Goal: Task Accomplishment & Management: Complete application form

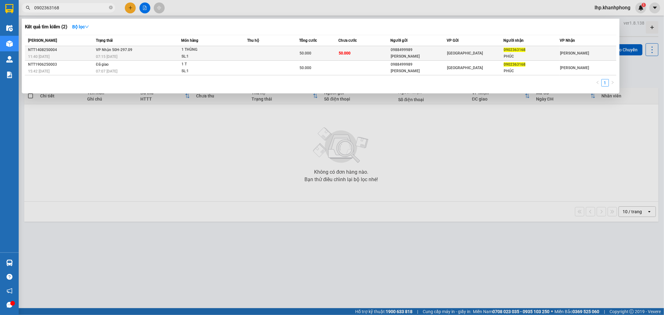
type input "0902363168"
click at [277, 54] on td at bounding box center [273, 53] width 52 height 15
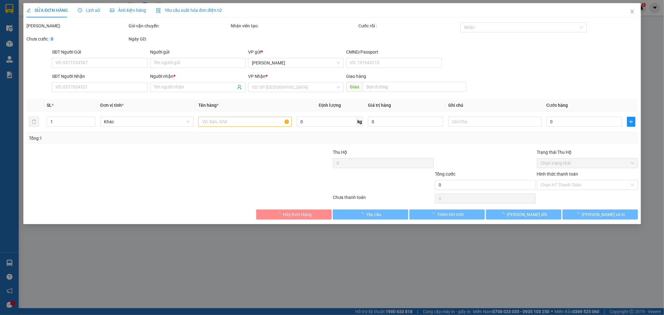
type input "0988499989"
type input "[PERSON_NAME]"
type input "0902363168"
type input "PHÚC"
type input "50.000"
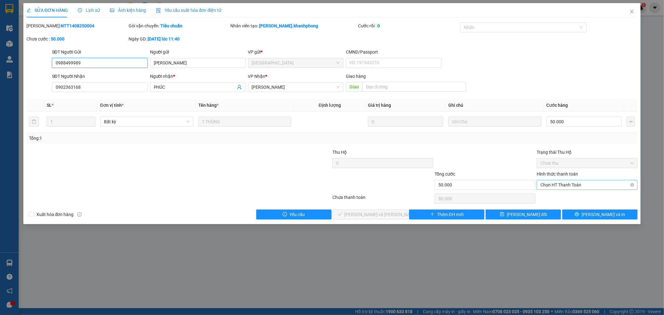
click at [561, 188] on span "Chọn HT Thanh Toán" at bounding box center [587, 184] width 93 height 9
click at [565, 200] on div "Tại văn phòng" at bounding box center [587, 197] width 93 height 7
type input "0"
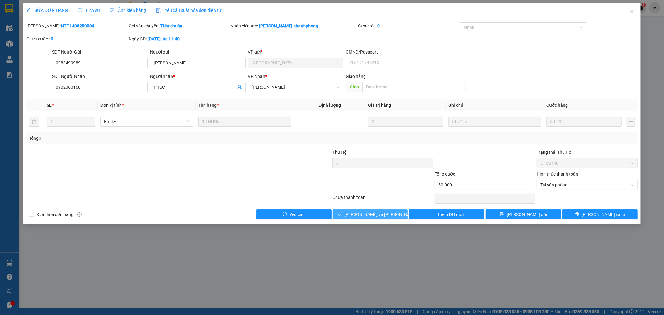
click at [382, 214] on span "[PERSON_NAME] và [PERSON_NAME] hàng" at bounding box center [387, 214] width 84 height 7
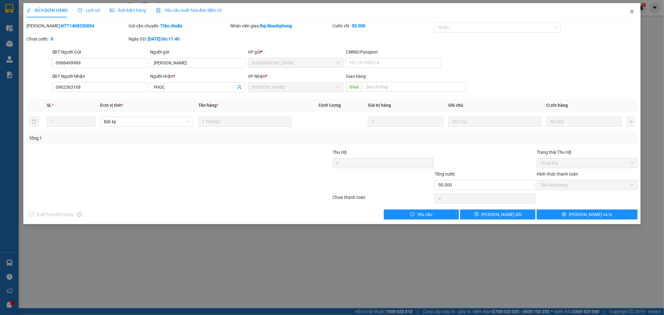
click at [634, 11] on icon "close" at bounding box center [632, 11] width 5 height 5
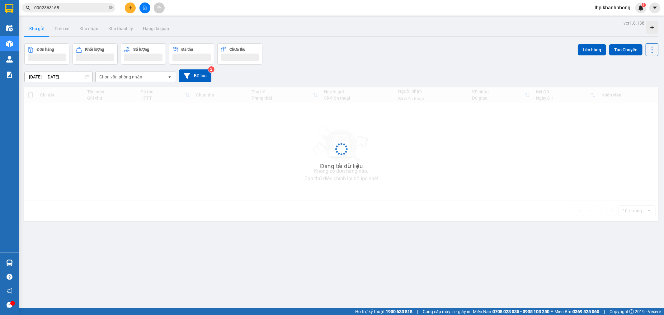
click at [79, 6] on input "0902363168" at bounding box center [71, 7] width 74 height 7
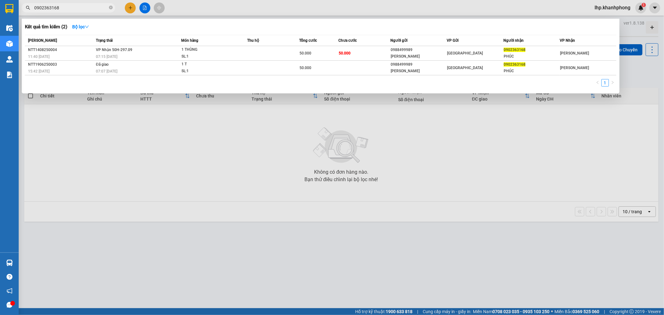
click at [92, 7] on input "0902363168" at bounding box center [71, 7] width 74 height 7
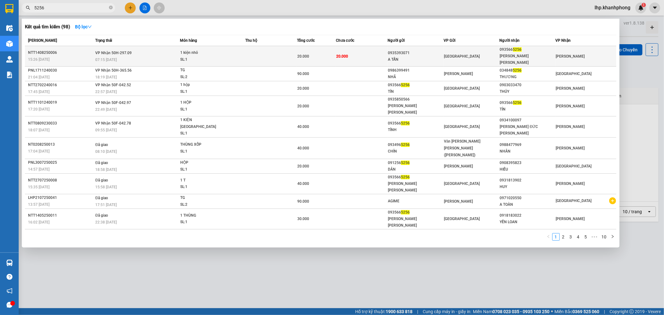
type input "5256"
click at [195, 50] on div "1 kiện nhỏ" at bounding box center [203, 53] width 47 height 7
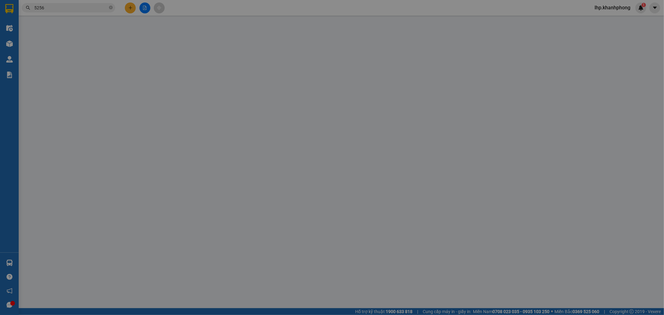
type input "0935393071"
type input "A TẤN"
type input "0935665256"
type input "[PERSON_NAME] [PERSON_NAME]"
type input "20.000"
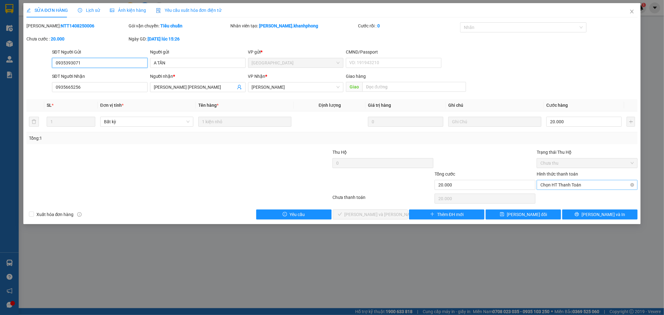
click at [568, 186] on span "Chọn HT Thanh Toán" at bounding box center [587, 184] width 93 height 9
click at [575, 197] on div "Tại văn phòng" at bounding box center [587, 197] width 93 height 7
type input "0"
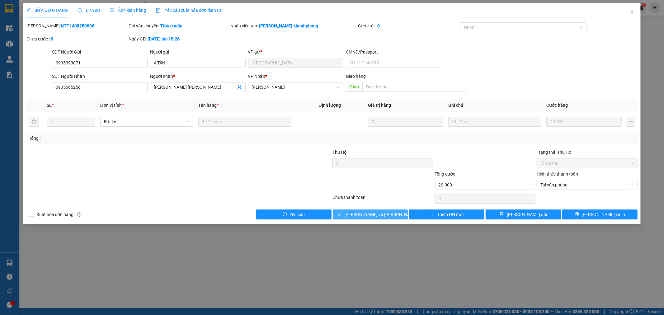
click at [380, 212] on span "[PERSON_NAME] và [PERSON_NAME] hàng" at bounding box center [387, 214] width 84 height 7
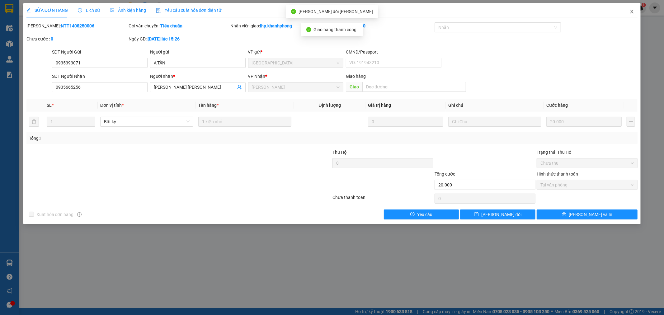
click at [633, 12] on icon "close" at bounding box center [632, 12] width 3 height 4
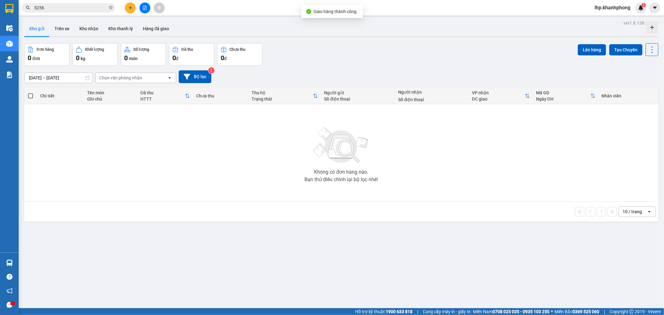
click at [41, 94] on div "Chi tiết" at bounding box center [60, 95] width 41 height 5
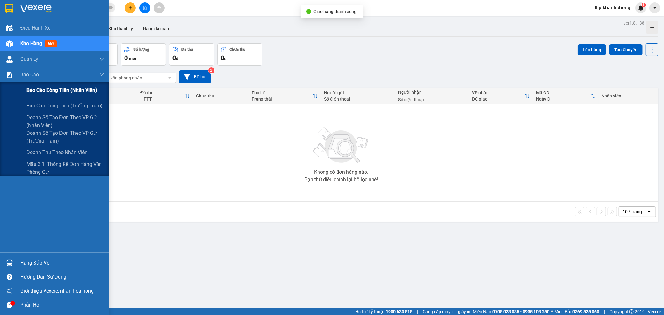
click at [40, 92] on span "Báo cáo dòng tiền (nhân viên)" at bounding box center [61, 90] width 71 height 8
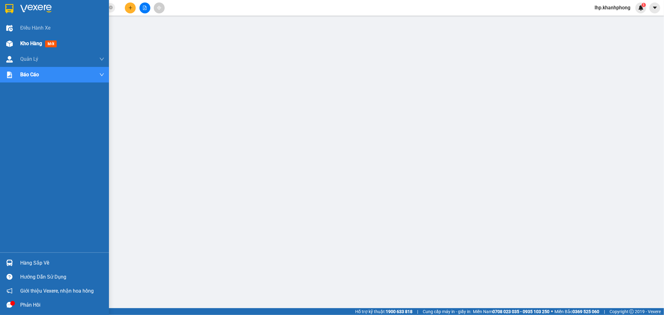
click at [26, 41] on span "Kho hàng" at bounding box center [31, 43] width 22 height 6
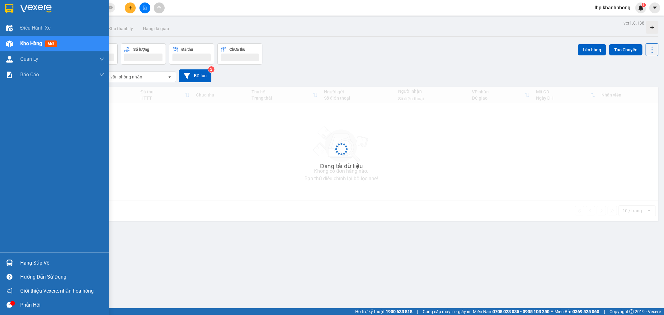
click at [26, 41] on span "Kho hàng" at bounding box center [31, 43] width 22 height 6
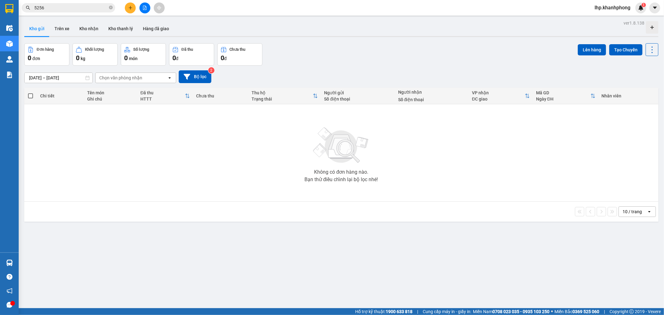
click at [75, 11] on span "5256" at bounding box center [68, 7] width 93 height 9
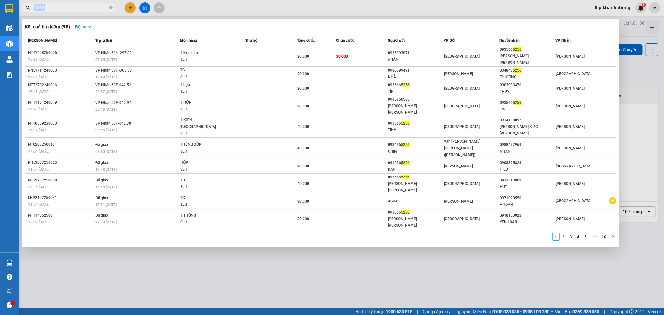
click at [75, 11] on span "5256" at bounding box center [68, 7] width 93 height 9
click at [75, 11] on input "5256" at bounding box center [71, 7] width 74 height 7
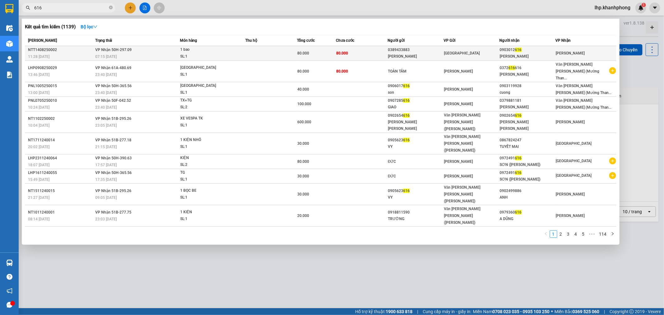
type input "616"
click at [310, 49] on td "80.000" at bounding box center [316, 53] width 39 height 15
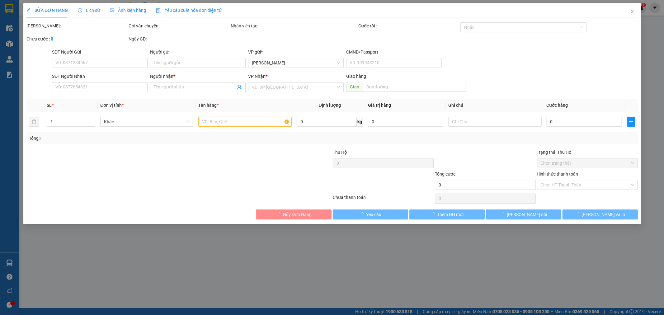
type input "0389433883"
type input "[PERSON_NAME]"
type input "0903012616"
type input "[PERSON_NAME]"
type input "80.000"
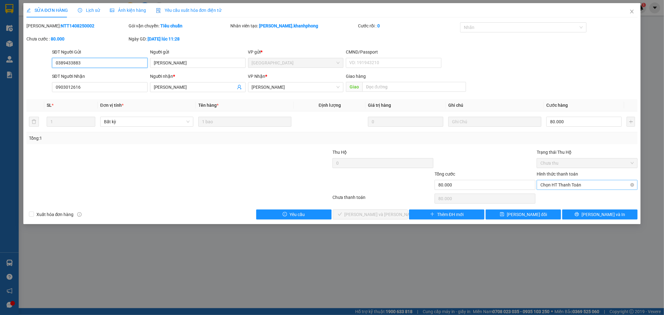
click at [560, 188] on span "Chọn HT Thanh Toán" at bounding box center [587, 184] width 93 height 9
click at [569, 201] on div "Tại văn phòng" at bounding box center [587, 197] width 93 height 7
type input "0"
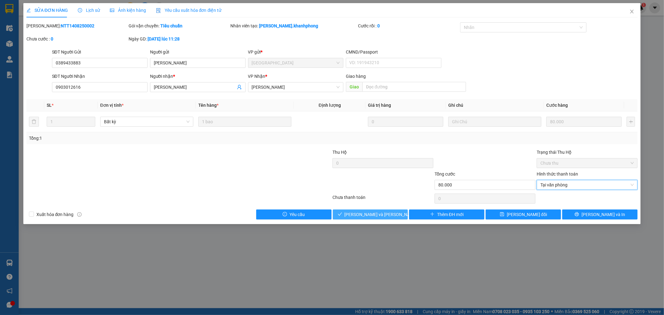
click at [378, 214] on span "[PERSON_NAME] và [PERSON_NAME] hàng" at bounding box center [387, 214] width 84 height 7
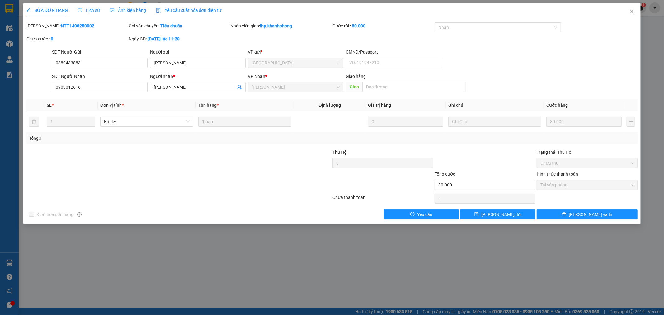
click at [631, 11] on icon "close" at bounding box center [632, 11] width 5 height 5
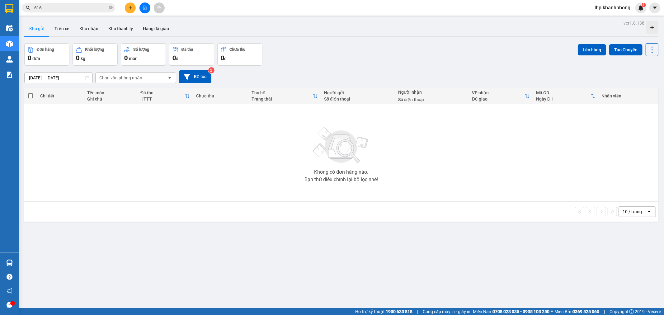
click at [97, 6] on input "616" at bounding box center [71, 7] width 74 height 7
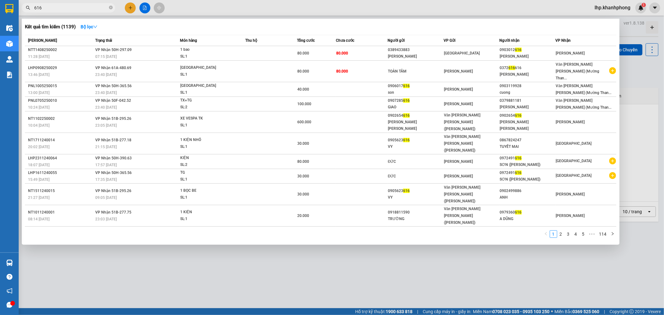
click at [97, 6] on input "616" at bounding box center [71, 7] width 74 height 7
click at [130, 8] on div at bounding box center [332, 157] width 664 height 315
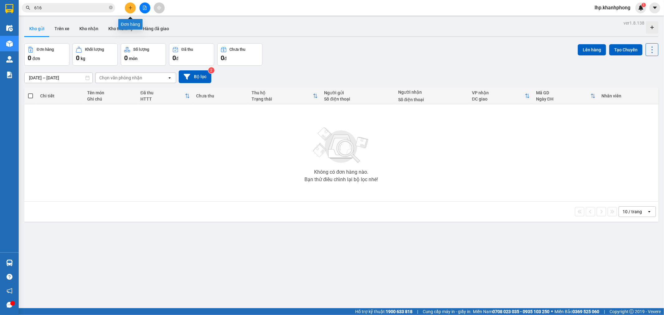
click at [130, 8] on icon "plus" at bounding box center [130, 7] width 3 height 0
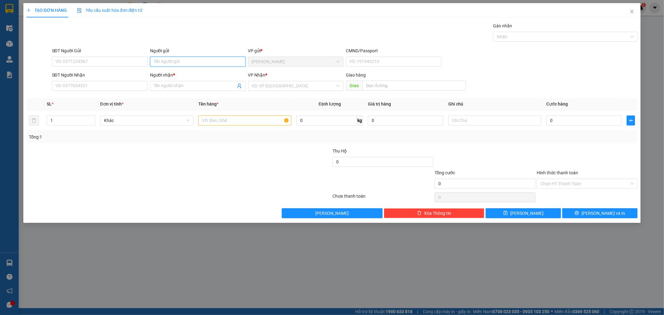
click at [181, 66] on input "Người gửi" at bounding box center [198, 62] width 96 height 10
type input "h"
click at [193, 63] on input "Người gửi" at bounding box center [198, 62] width 96 height 10
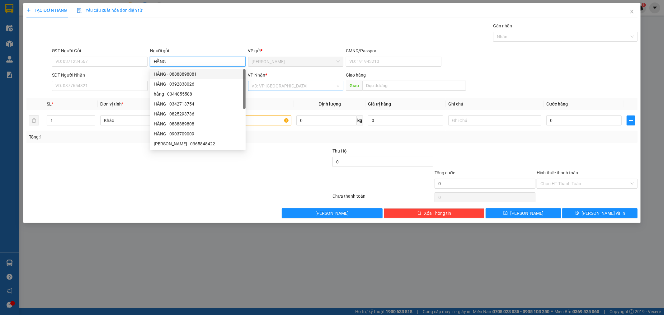
type input "HẰNG"
click at [280, 88] on input "search" at bounding box center [294, 85] width 84 height 9
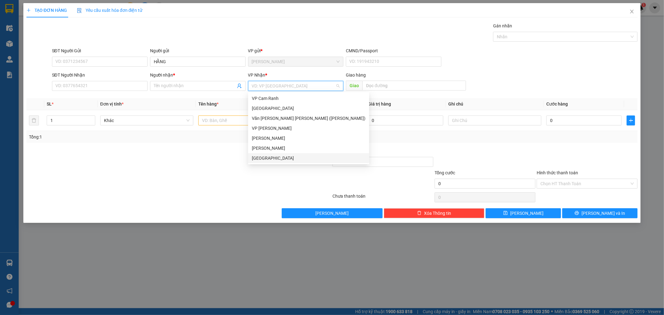
click at [267, 160] on div "[GEOGRAPHIC_DATA]" at bounding box center [309, 158] width 114 height 7
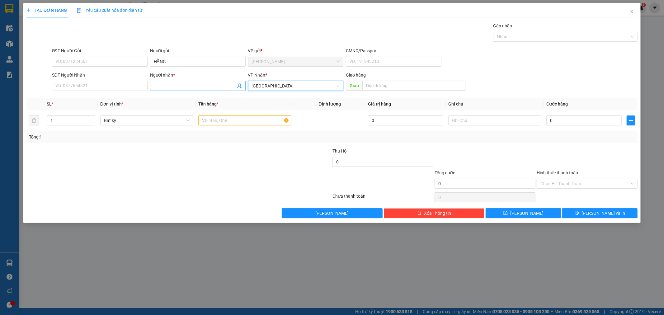
click at [194, 88] on input "Người nhận *" at bounding box center [195, 86] width 82 height 7
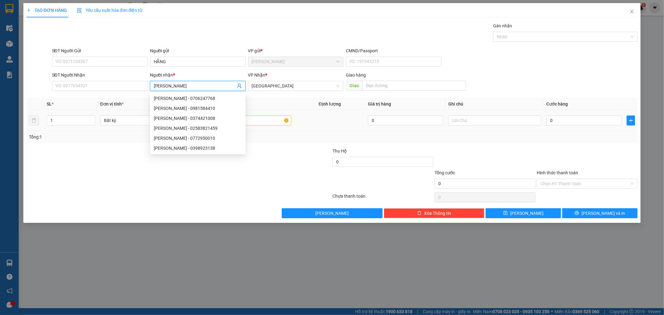
type input "[PERSON_NAME]"
click at [275, 122] on input "text" at bounding box center [244, 121] width 93 height 10
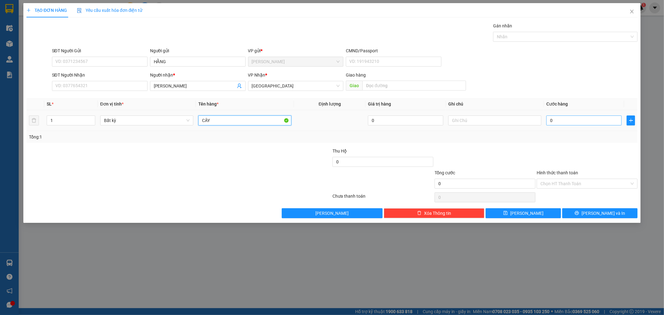
type input "CÂY"
click at [596, 125] on input "0" at bounding box center [584, 121] width 75 height 10
type input "5"
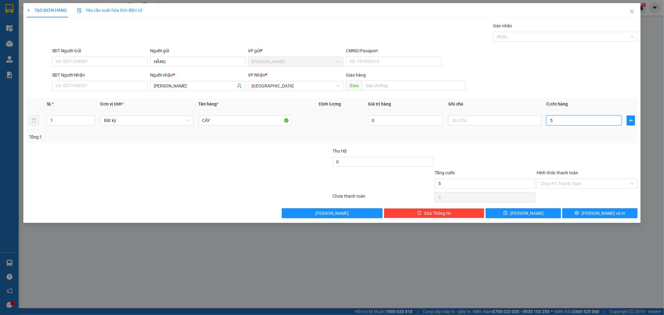
type input "50"
type input "50.000"
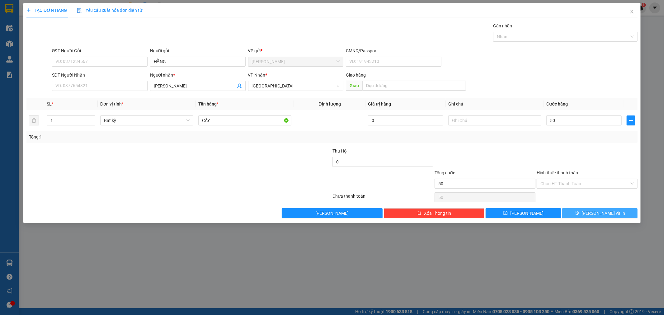
type input "50.000"
click at [604, 208] on button "[PERSON_NAME] và In" at bounding box center [600, 213] width 75 height 10
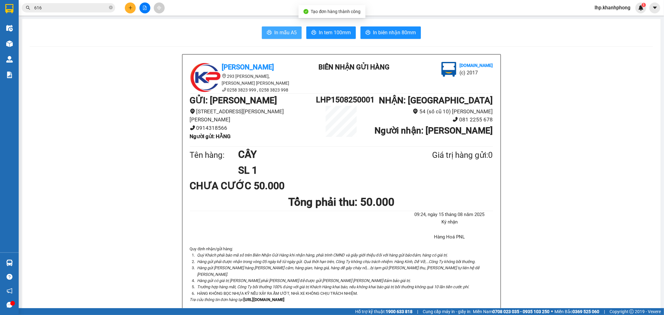
click at [274, 30] on span "In mẫu A5" at bounding box center [285, 33] width 22 height 8
click at [129, 10] on button at bounding box center [130, 7] width 11 height 11
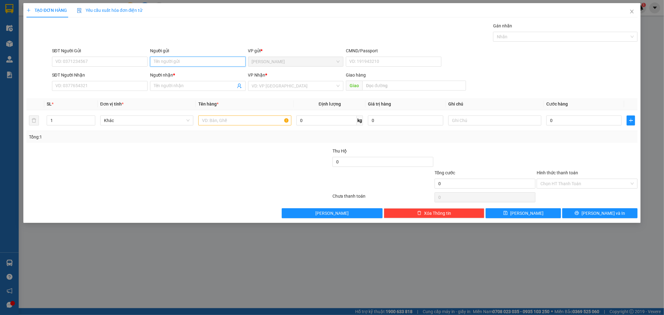
click at [175, 57] on input "Người gửi" at bounding box center [198, 62] width 96 height 10
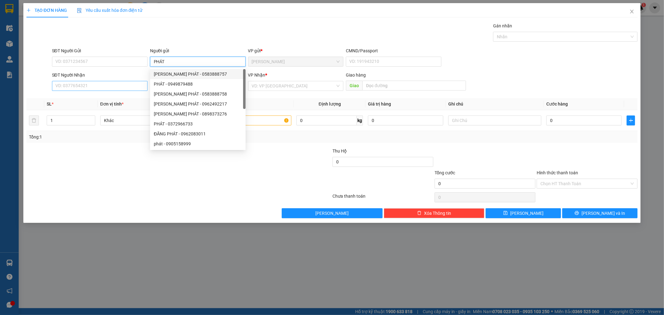
type input "PHÁT"
click at [114, 85] on input "SĐT Người Nhận" at bounding box center [100, 86] width 96 height 10
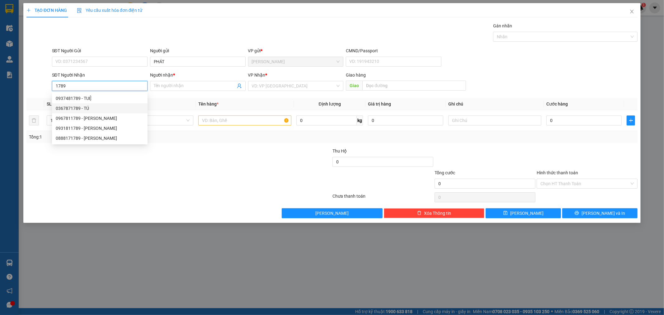
click at [86, 110] on div "0367871789 - TÚ" at bounding box center [100, 108] width 88 height 7
type input "0367871789"
type input "TÚ"
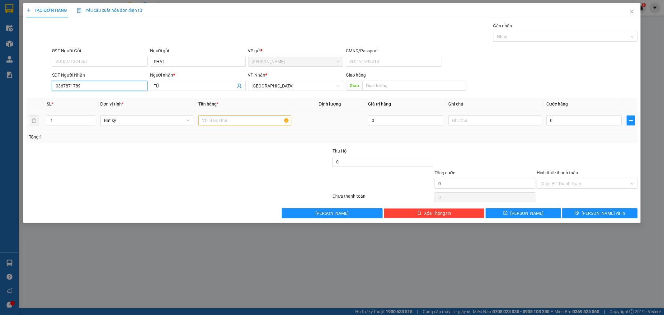
type input "0367871789"
click at [237, 119] on input "text" at bounding box center [244, 121] width 93 height 10
type input "BÓ SẮT"
click at [575, 123] on input "0" at bounding box center [584, 121] width 75 height 10
type input "7"
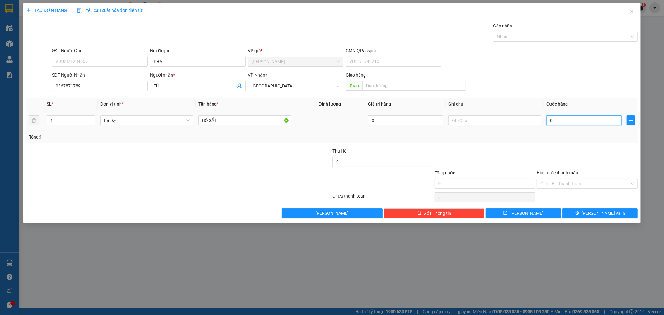
type input "7"
type input "70"
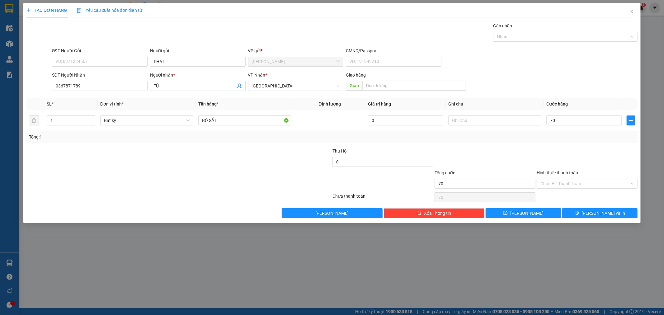
type input "70.000"
click at [568, 147] on div "Transit Pickup Surcharge Ids Transit Deliver Surcharge Ids Transit Deliver Surc…" at bounding box center [332, 120] width 612 height 196
click at [608, 216] on span "[PERSON_NAME] và In" at bounding box center [604, 213] width 44 height 7
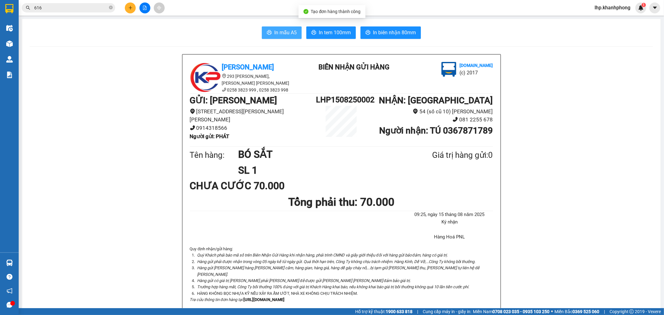
click at [285, 35] on span "In mẫu A5" at bounding box center [285, 33] width 22 height 8
click at [132, 6] on icon "plus" at bounding box center [130, 8] width 4 height 4
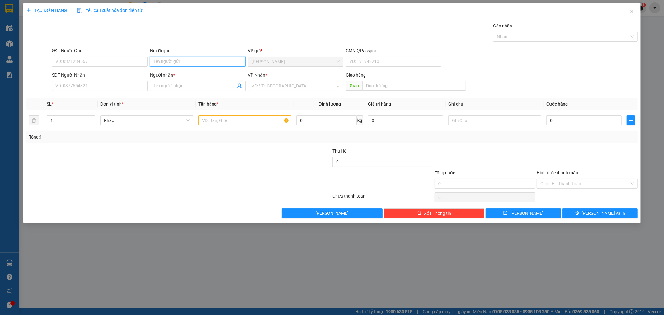
click at [184, 57] on input "Người gửi" at bounding box center [198, 62] width 96 height 10
type input "D"
type input "Đ"
type input "D"
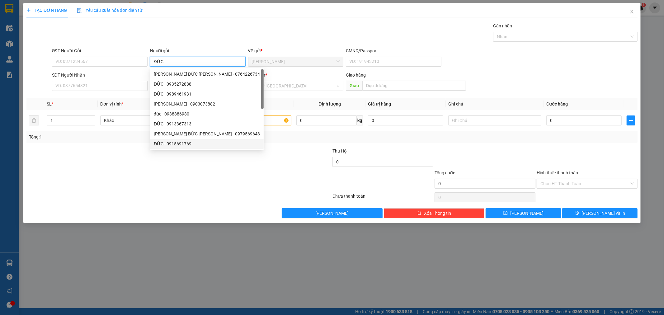
type input "ĐỨC"
drag, startPoint x: 107, startPoint y: 207, endPoint x: 136, endPoint y: 147, distance: 66.7
click at [109, 206] on div "Transit Pickup Surcharge Ids Transit Deliver Surcharge Ids Transit Deliver Surc…" at bounding box center [332, 120] width 612 height 196
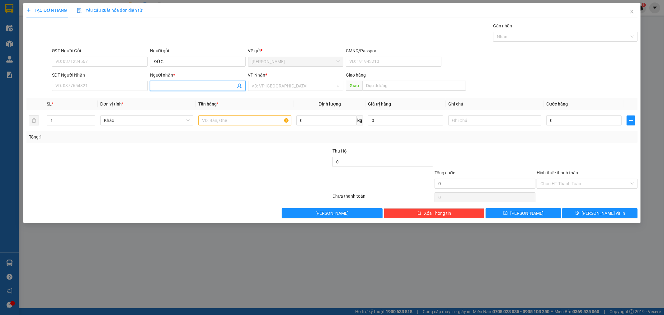
click at [158, 86] on input "Người nhận *" at bounding box center [195, 86] width 82 height 7
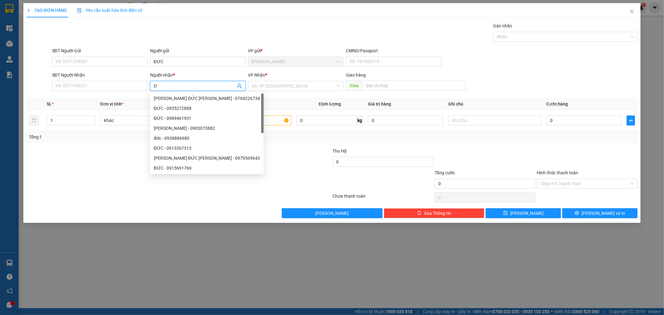
type input "D"
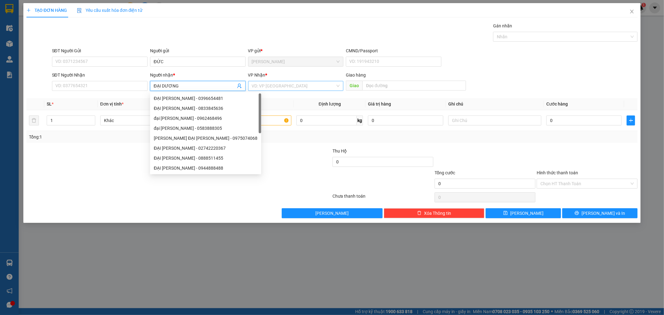
type input "ĐẠI DƯƠNG"
click at [304, 88] on input "search" at bounding box center [294, 85] width 84 height 9
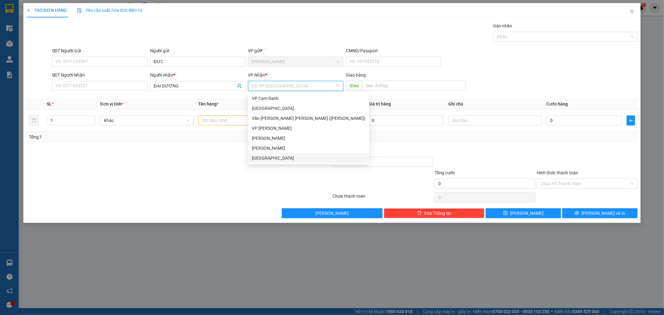
click at [267, 162] on div "[GEOGRAPHIC_DATA]" at bounding box center [308, 158] width 121 height 10
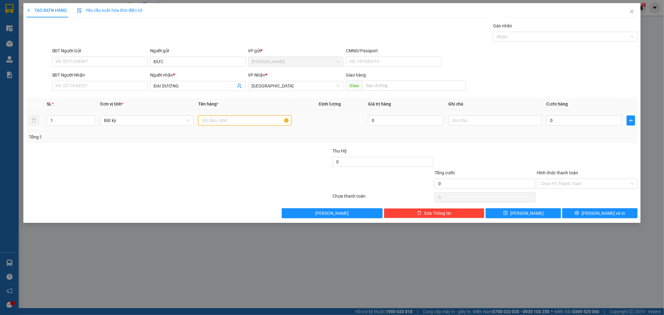
click at [230, 119] on input "text" at bounding box center [244, 121] width 93 height 10
type input "[GEOGRAPHIC_DATA]"
click at [93, 118] on icon "up" at bounding box center [92, 119] width 2 height 2
type input "3"
click at [93, 118] on icon "up" at bounding box center [92, 119] width 2 height 2
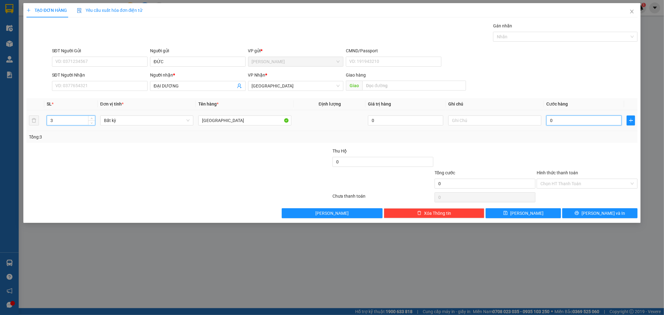
click at [603, 119] on input "0" at bounding box center [584, 121] width 75 height 10
type input "4"
type input "45"
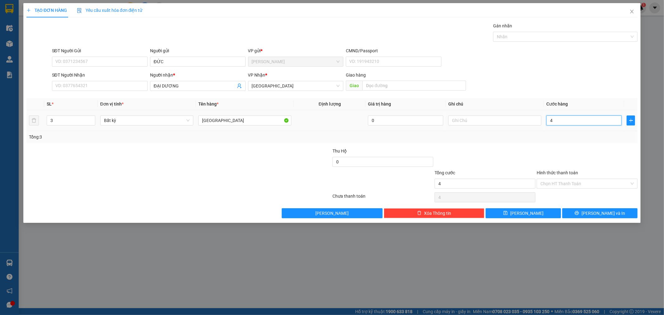
type input "45"
type input "450"
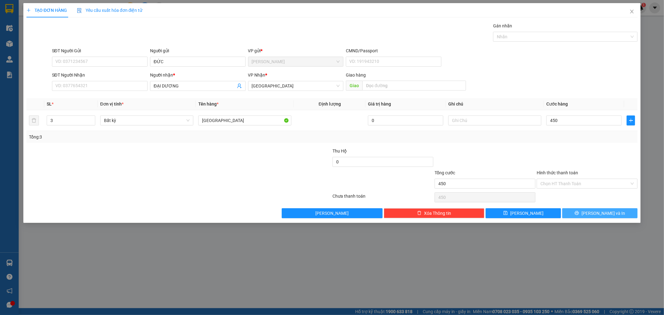
type input "450.000"
click at [610, 214] on span "[PERSON_NAME] và In" at bounding box center [604, 213] width 44 height 7
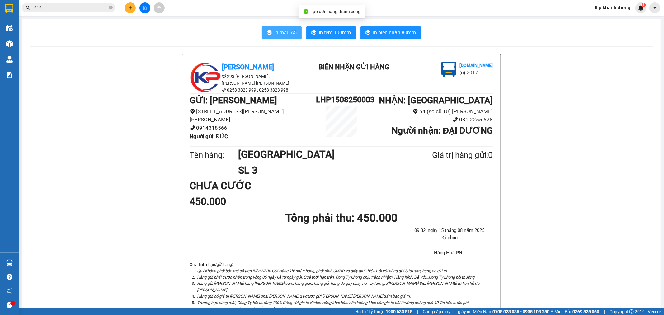
click at [285, 26] on button "In mẫu A5" at bounding box center [282, 32] width 40 height 12
click at [285, 28] on button "In mẫu A5" at bounding box center [282, 32] width 40 height 12
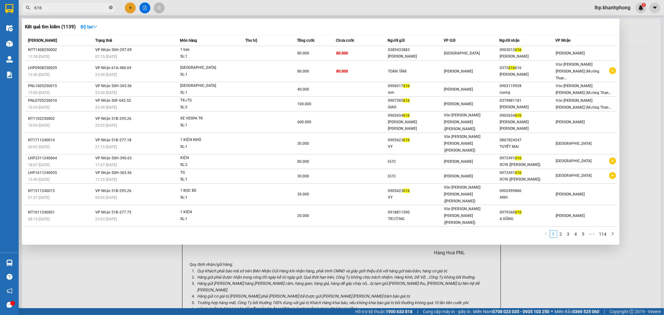
click at [112, 8] on icon "close-circle" at bounding box center [111, 8] width 4 height 4
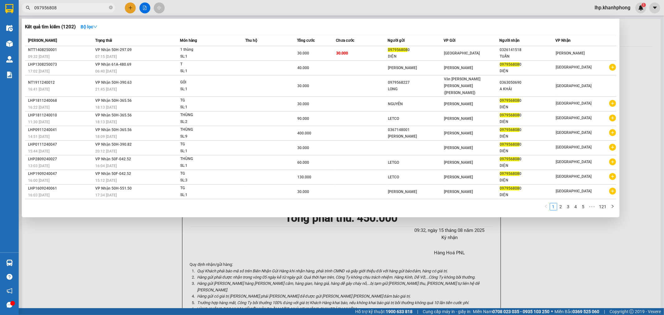
type input "0979568080"
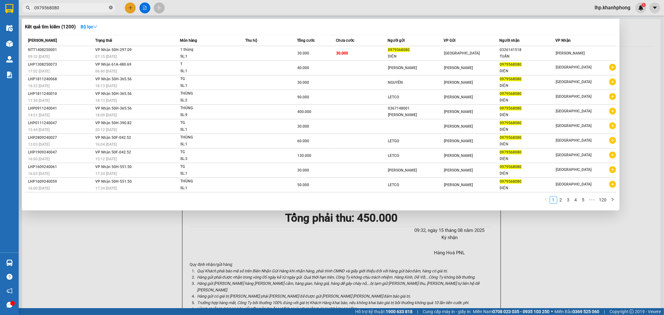
click at [112, 7] on icon "close-circle" at bounding box center [111, 8] width 4 height 4
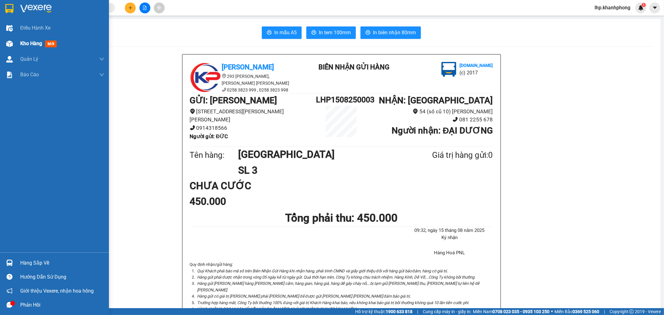
click at [36, 44] on span "Kho hàng" at bounding box center [31, 43] width 22 height 6
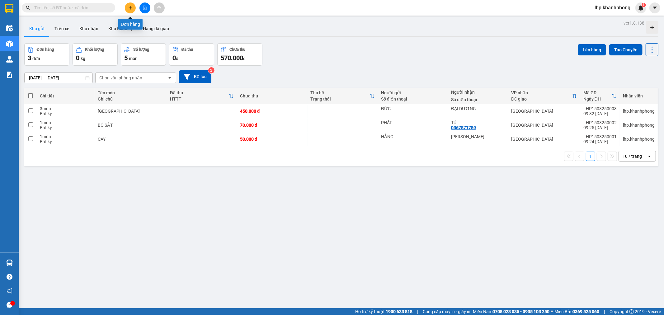
click at [130, 8] on icon "plus" at bounding box center [130, 8] width 4 height 4
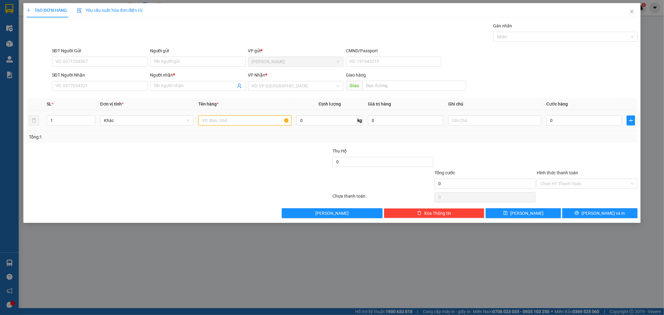
click at [241, 120] on input "text" at bounding box center [244, 121] width 93 height 10
type input "2"
click at [92, 117] on span "up" at bounding box center [92, 119] width 4 height 4
click at [229, 123] on input "text" at bounding box center [244, 121] width 93 height 10
type input "KIỆN"
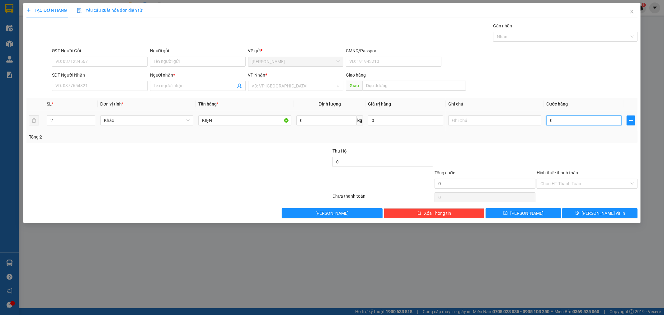
click at [581, 120] on input "0" at bounding box center [584, 121] width 75 height 10
type input "6"
type input "60"
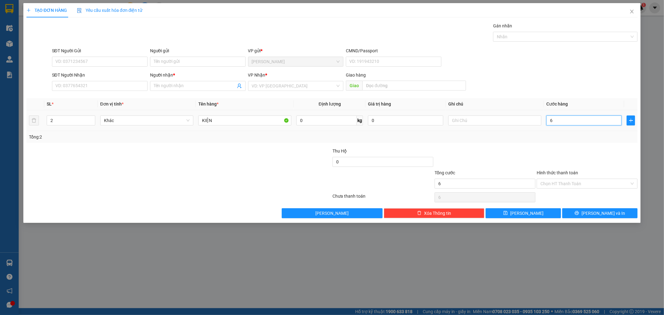
type input "60"
type input "60.000"
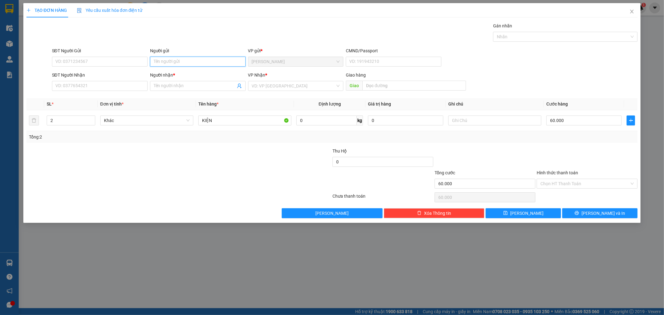
click at [176, 62] on input "Người gửi" at bounding box center [198, 62] width 96 height 10
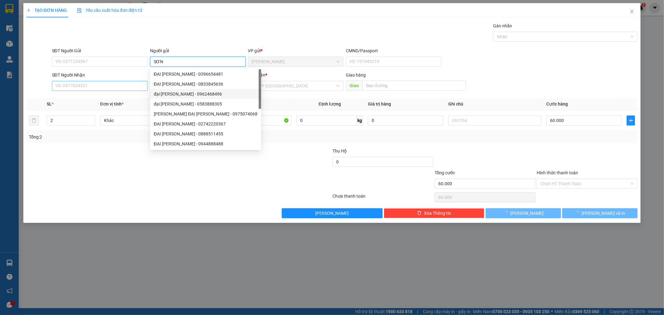
type input "SƠN"
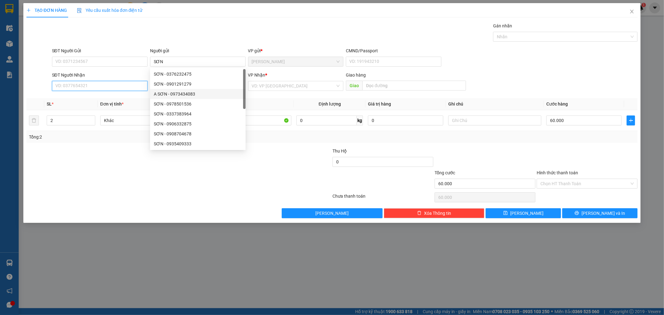
click at [104, 88] on input "SĐT Người Nhận" at bounding box center [100, 86] width 96 height 10
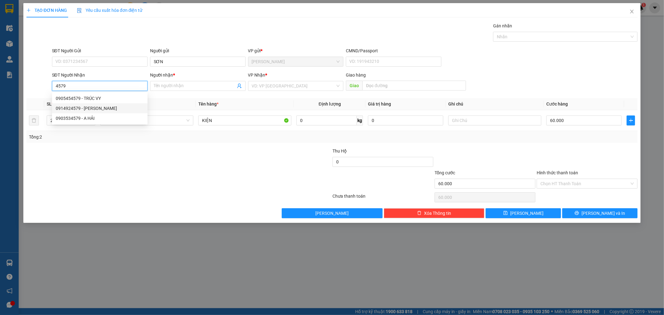
click at [107, 110] on div "0914924579 - [PERSON_NAME]" at bounding box center [100, 108] width 88 height 7
type input "0914924579"
type input "[PERSON_NAME]"
type input "0914924579"
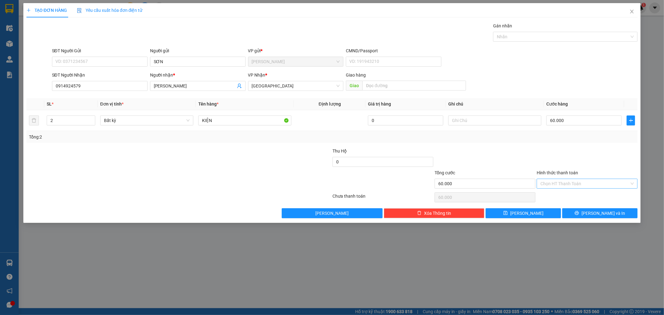
click at [581, 185] on input "Hình thức thanh toán" at bounding box center [585, 183] width 89 height 9
click at [575, 197] on div "Tại văn phòng" at bounding box center [587, 196] width 93 height 7
type input "0"
click at [579, 213] on icon "printer" at bounding box center [577, 213] width 4 height 4
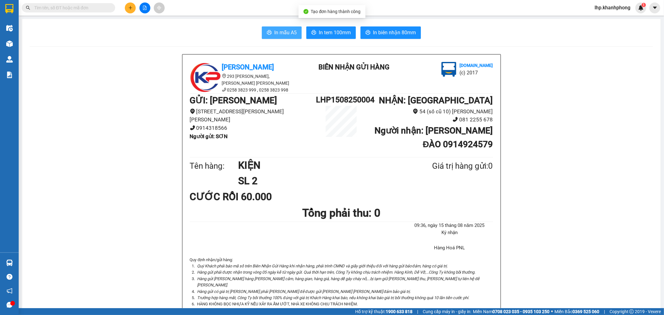
click at [288, 34] on span "In mẫu A5" at bounding box center [285, 33] width 22 height 8
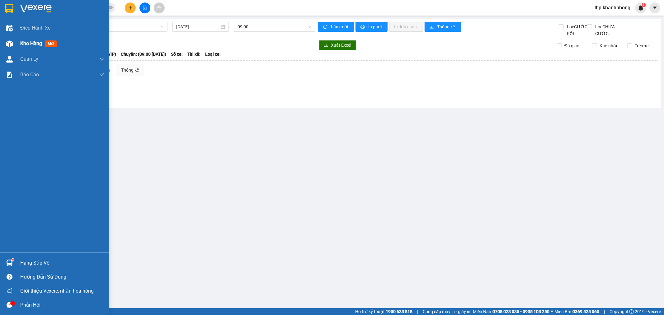
click at [27, 43] on span "Kho hàng" at bounding box center [31, 43] width 22 height 6
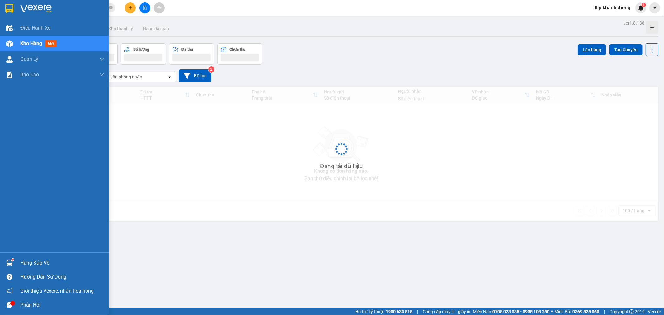
click at [27, 43] on span "Kho hàng" at bounding box center [31, 43] width 22 height 6
